Goal: Information Seeking & Learning: Learn about a topic

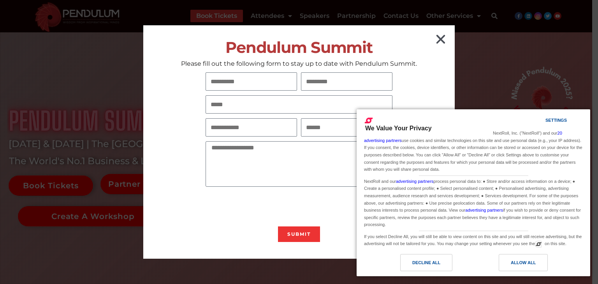
click at [439, 39] on icon "Close" at bounding box center [441, 39] width 12 height 12
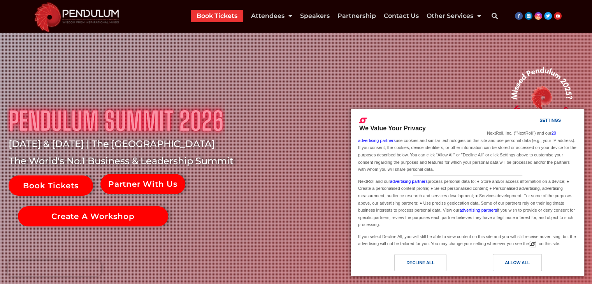
scroll to position [19, 0]
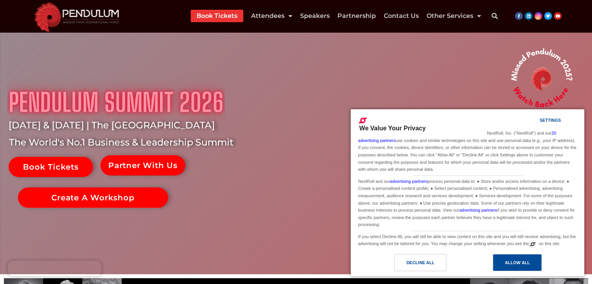
click at [521, 260] on div "Allow All" at bounding box center [517, 263] width 25 height 9
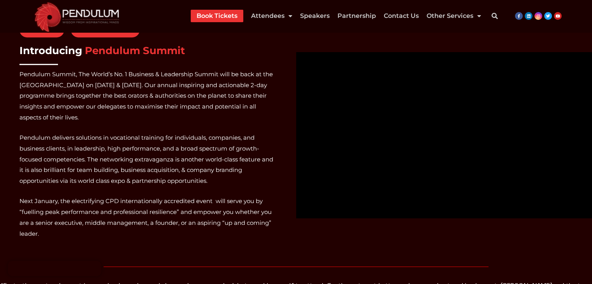
scroll to position [511, 0]
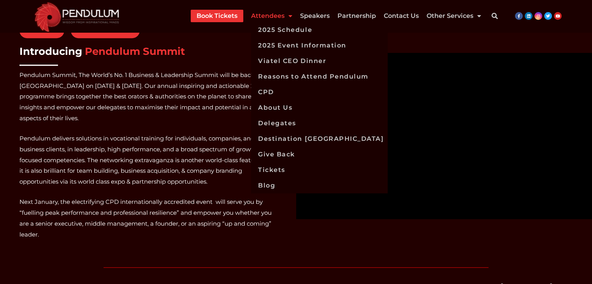
click at [291, 16] on span "Menu" at bounding box center [289, 16] width 8 height 14
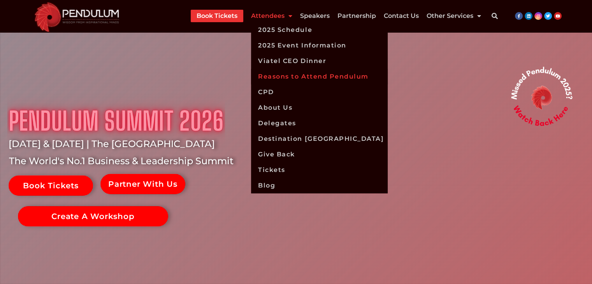
click at [291, 77] on link "Reasons to Attend Pendulum" at bounding box center [319, 77] width 137 height 16
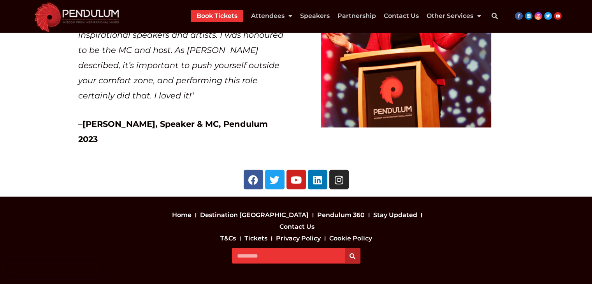
scroll to position [1587, 0]
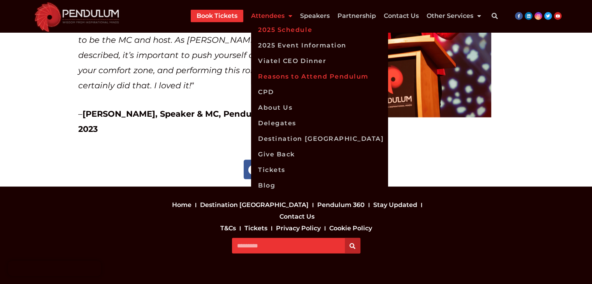
click at [287, 32] on link "2025 Schedule" at bounding box center [319, 30] width 137 height 16
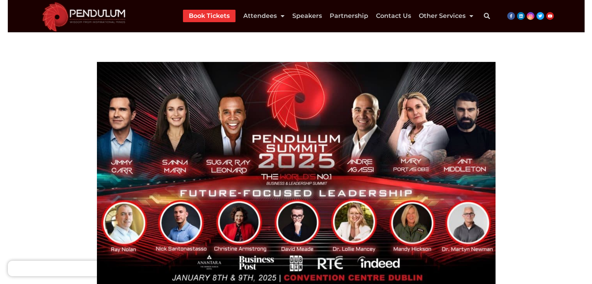
scroll to position [292, 0]
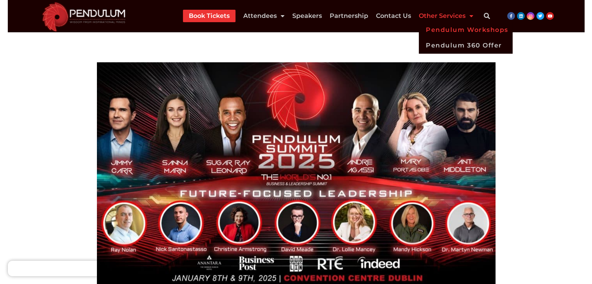
click at [436, 32] on link "Pendulum Workshops" at bounding box center [465, 30] width 93 height 16
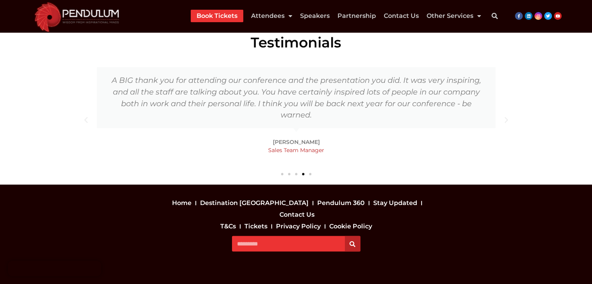
scroll to position [1400, 0]
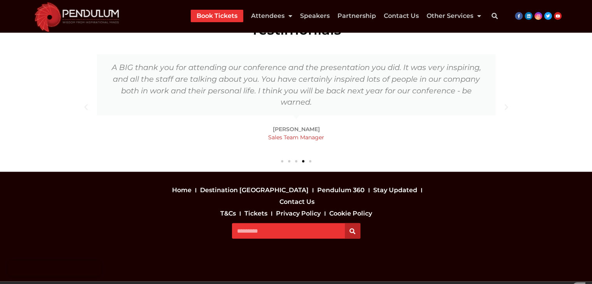
click at [254, 208] on link "Tickets" at bounding box center [256, 214] width 27 height 12
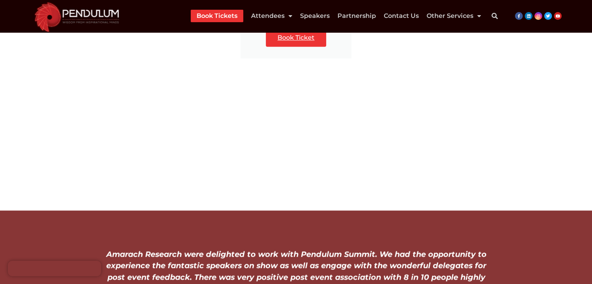
scroll to position [556, 0]
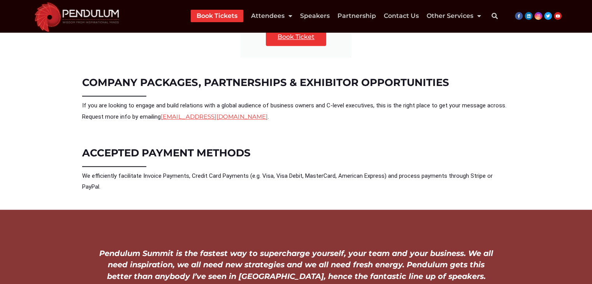
click at [230, 19] on link "Book Tickets" at bounding box center [217, 16] width 41 height 12
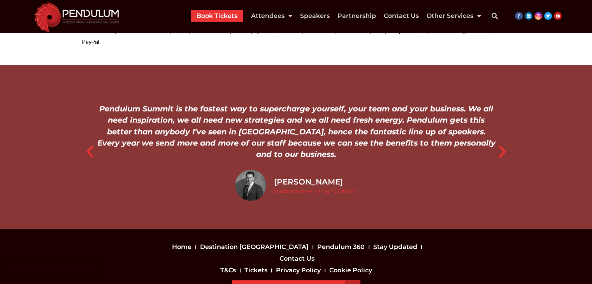
scroll to position [701, 0]
click at [315, 14] on link "Speakers" at bounding box center [315, 16] width 30 height 12
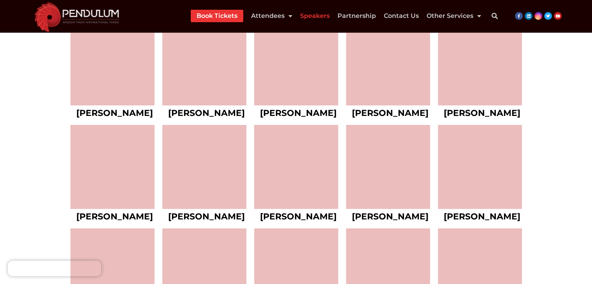
scroll to position [3028, 0]
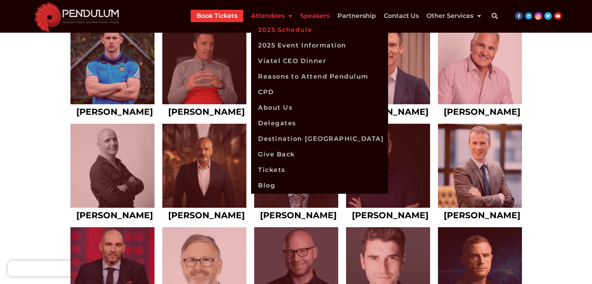
click at [275, 30] on link "2025 Schedule" at bounding box center [319, 30] width 137 height 16
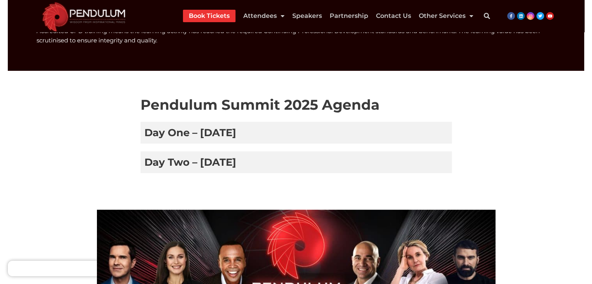
scroll to position [145, 0]
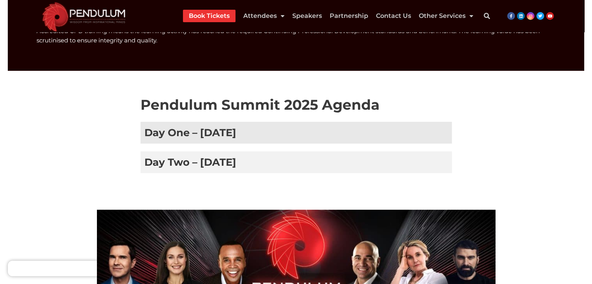
click at [256, 136] on h3 "Day One – [DATE]" at bounding box center [297, 133] width 312 height 22
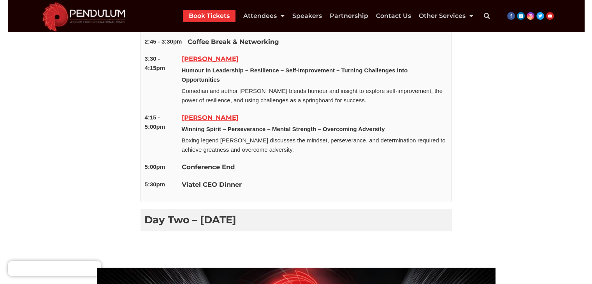
scroll to position [620, 0]
